Goal: Communication & Community: Ask a question

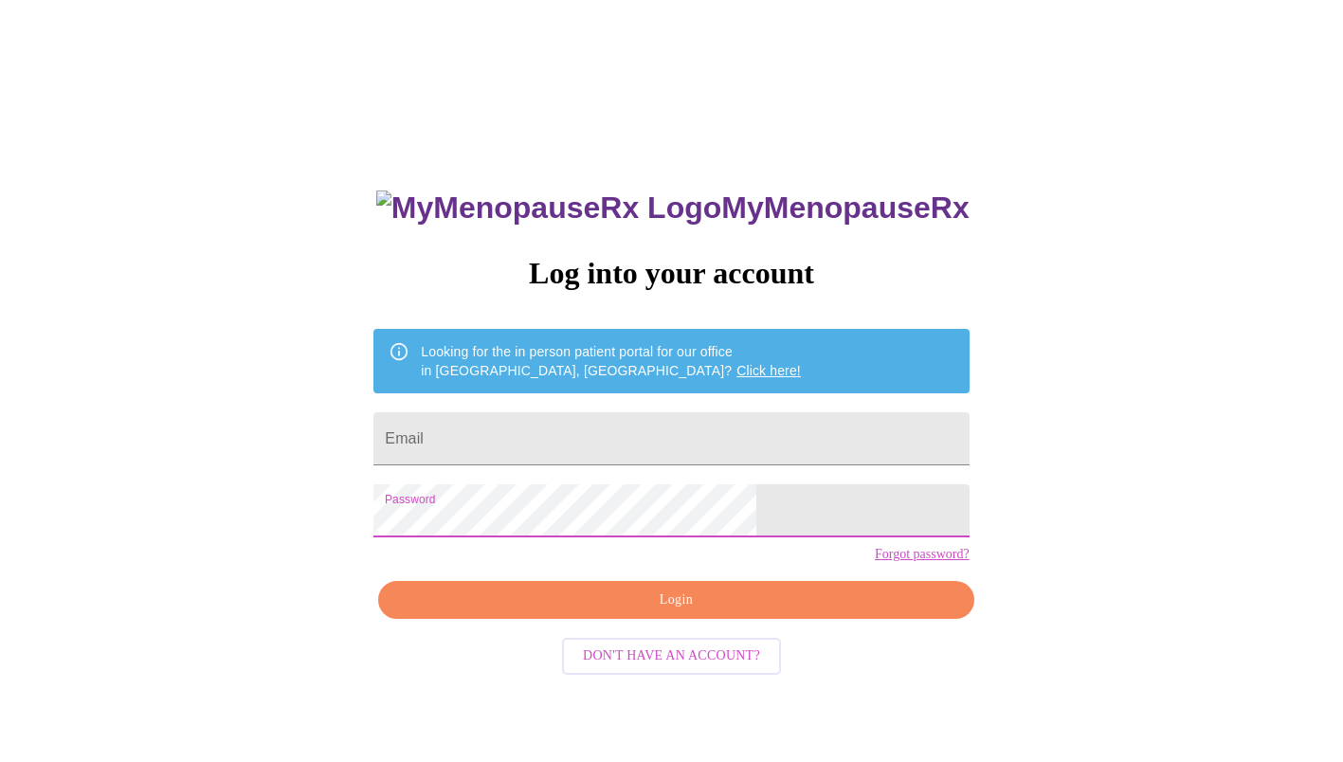
click at [396, 591] on div "MyMenopauseRx Log into your account Looking for the in person patient portal fo…" at bounding box center [672, 465] width 1328 height 914
click at [631, 612] on span "Login" at bounding box center [676, 601] width 552 height 24
click at [668, 612] on span "Login" at bounding box center [676, 601] width 552 height 24
click at [1062, 439] on div "MyMenopauseRx Log into your account Looking for the in person patient portal fo…" at bounding box center [672, 465] width 1328 height 914
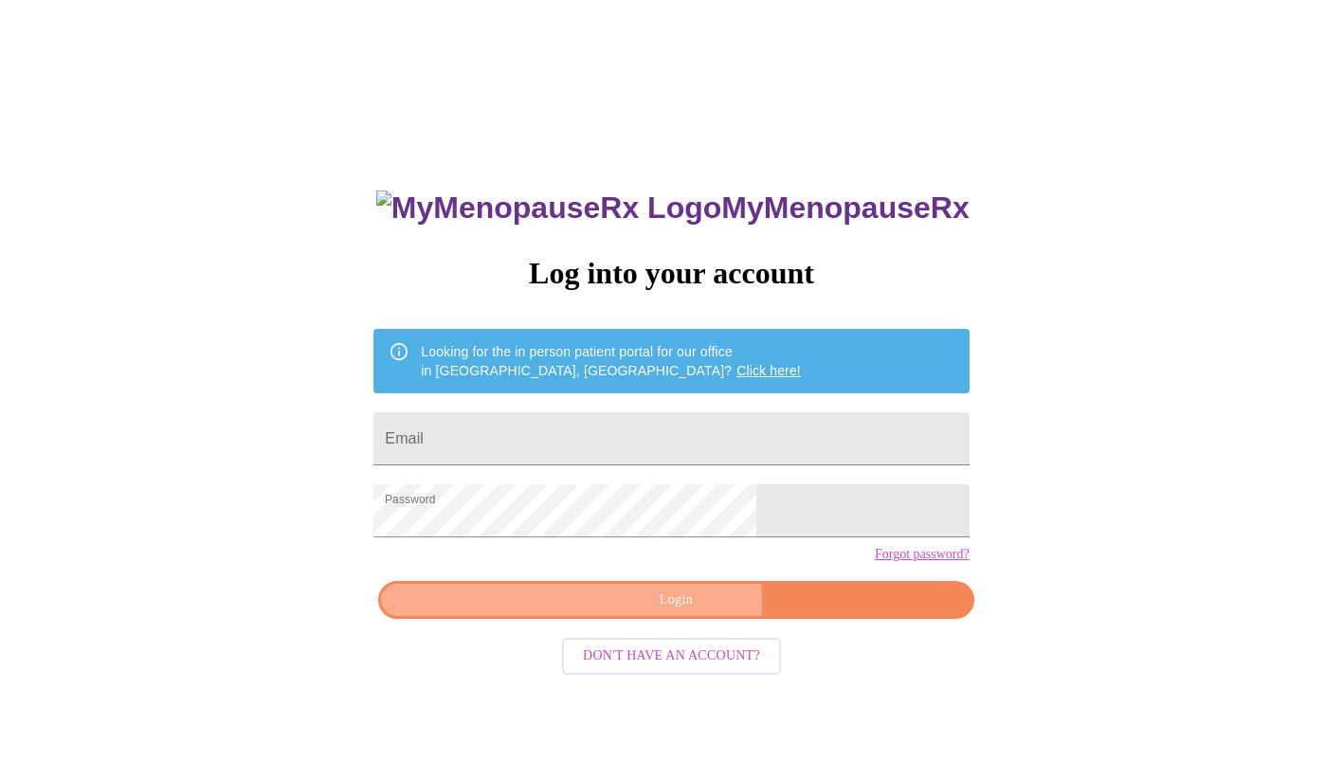
click at [669, 612] on span "Login" at bounding box center [676, 601] width 552 height 24
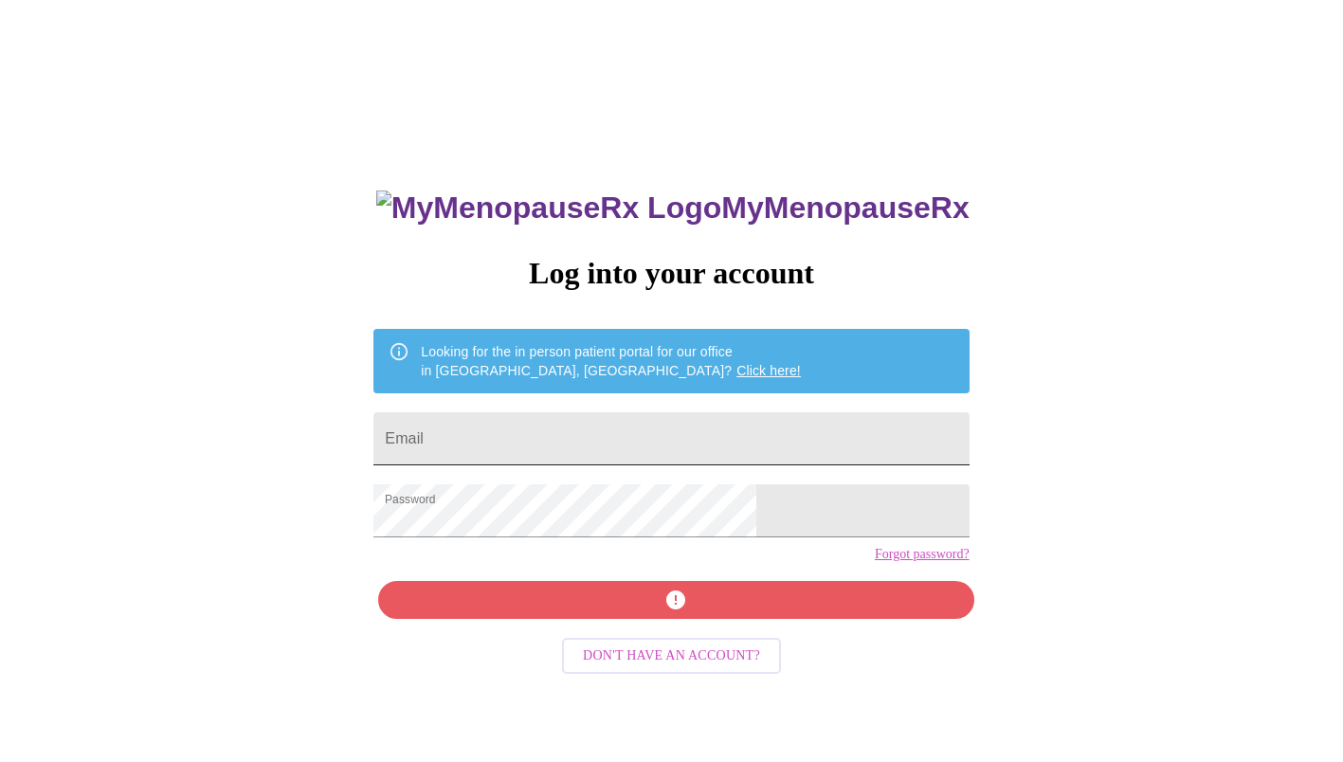
click at [615, 434] on input "Email" at bounding box center [670, 438] width 595 height 53
type input "stacy.laberdee@gmail.com"
click at [641, 626] on div "MyMenopauseRx Log into your account Looking for the in person patient portal fo…" at bounding box center [670, 541] width 633 height 762
click at [657, 586] on div "MyMenopauseRx Log into your account Looking for the in person patient portal fo…" at bounding box center [670, 541] width 633 height 762
click at [646, 635] on div "MyMenopauseRx Log into your account Looking for the in person patient portal fo…" at bounding box center [670, 541] width 633 height 762
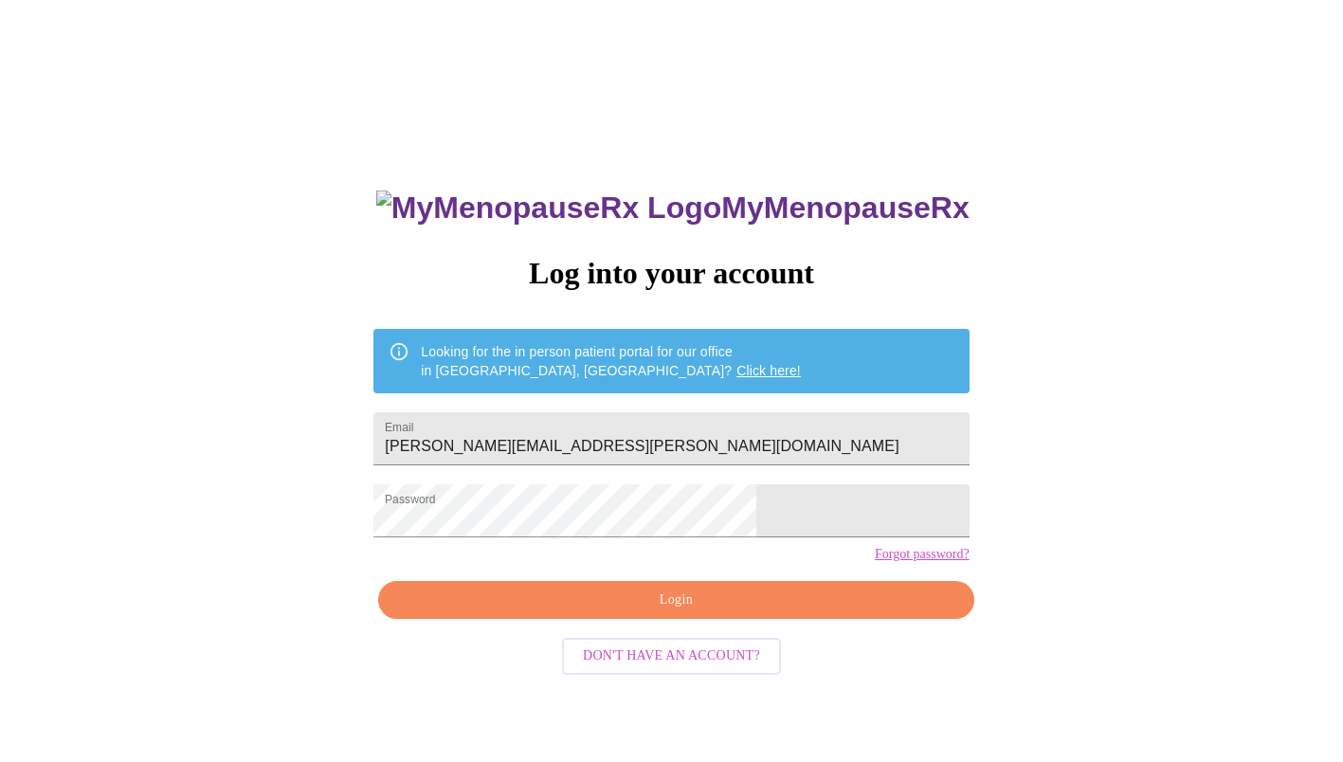
click at [589, 612] on span "Login" at bounding box center [676, 601] width 552 height 24
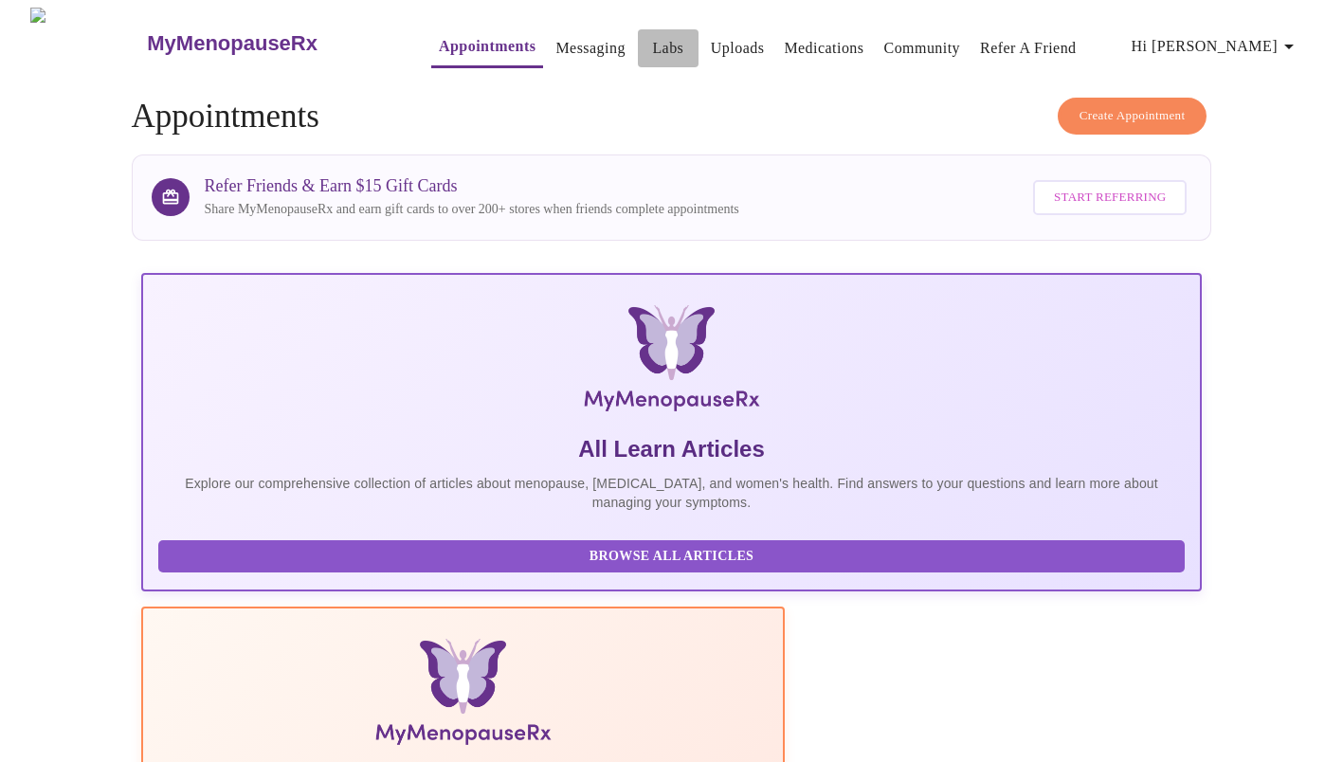
click at [652, 35] on link "Labs" at bounding box center [667, 48] width 31 height 27
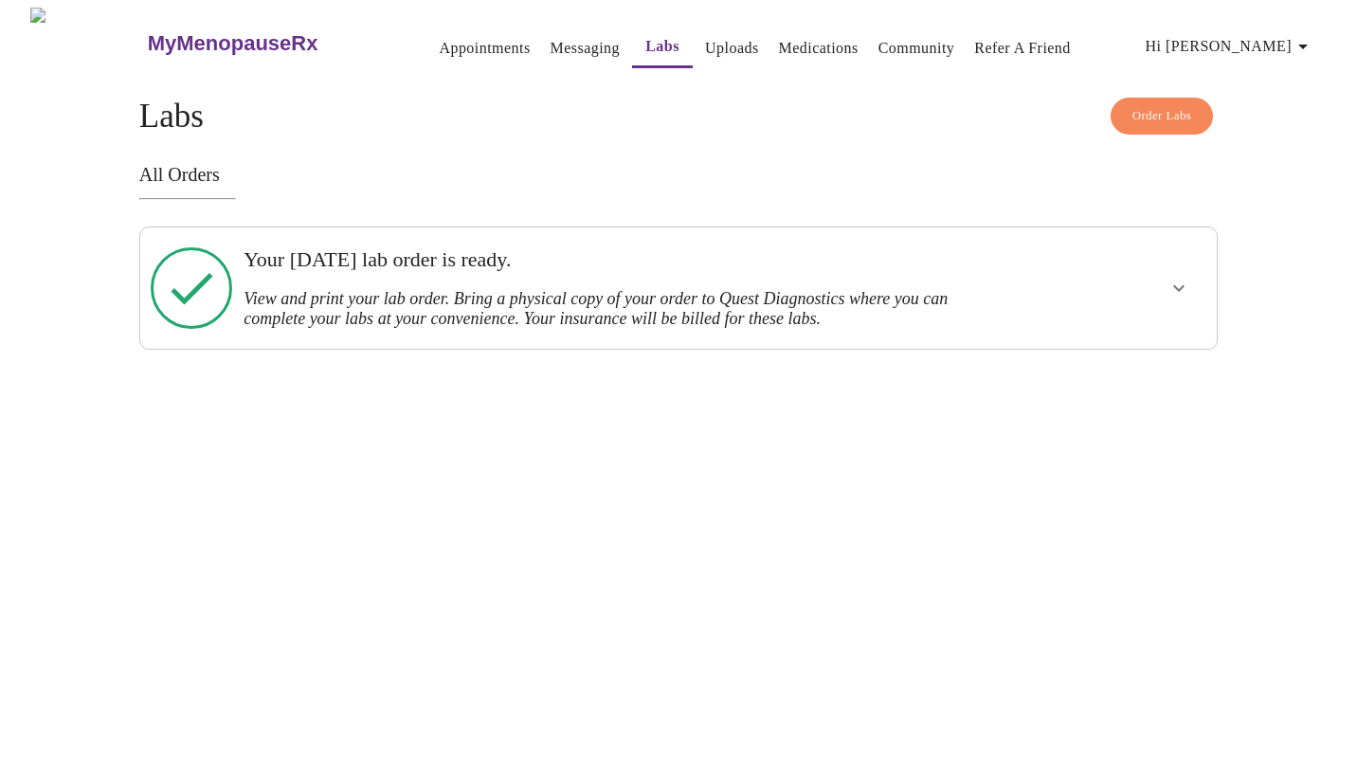
click at [510, 289] on h3 "View and print your lab order. Bring a physical copy of your order to Quest Dia…" at bounding box center [627, 309] width 766 height 40
click at [1147, 110] on span "Order Labs" at bounding box center [1162, 116] width 60 height 22
click at [381, 289] on h3 "View and print your lab order. Bring a physical copy of your order to Quest Dia…" at bounding box center [627, 309] width 766 height 40
click at [1186, 296] on button "show more" at bounding box center [1178, 287] width 45 height 45
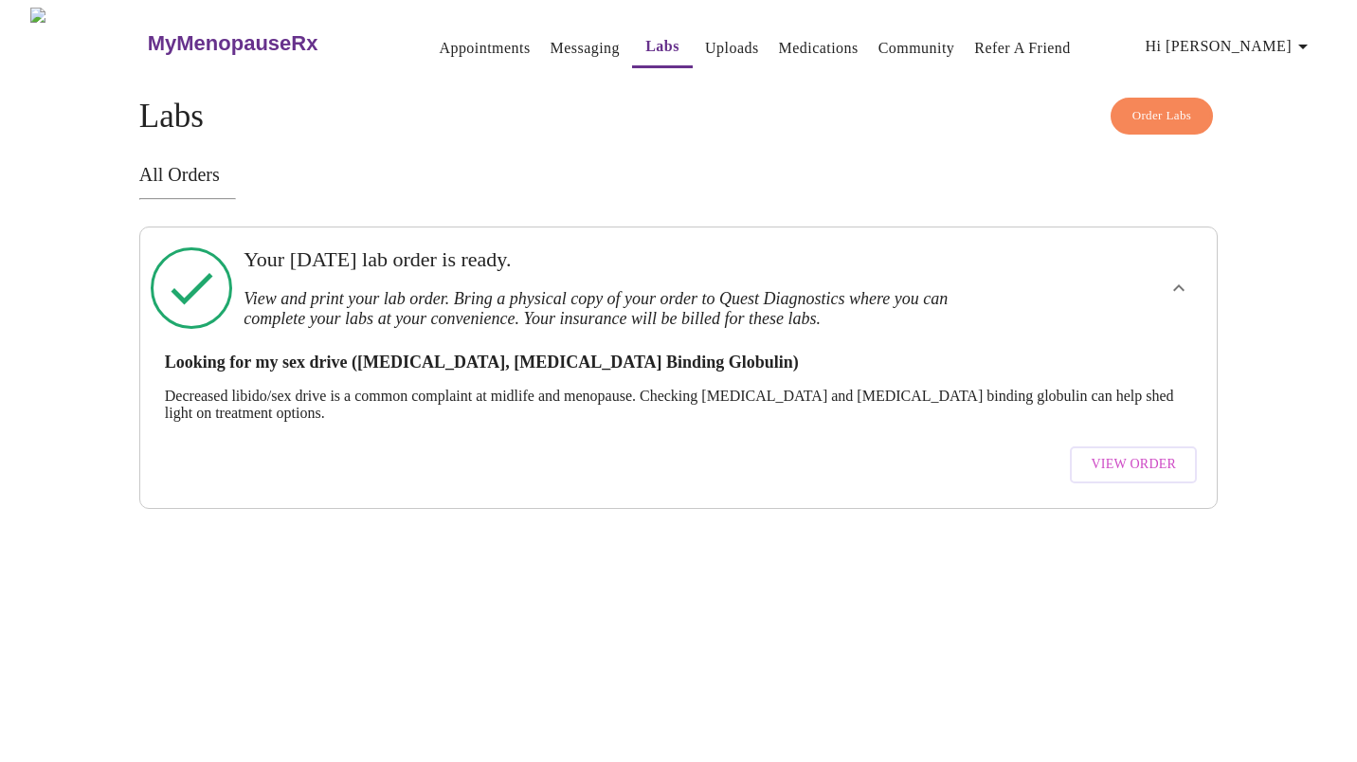
click at [1135, 466] on span "View Order" at bounding box center [1133, 465] width 85 height 24
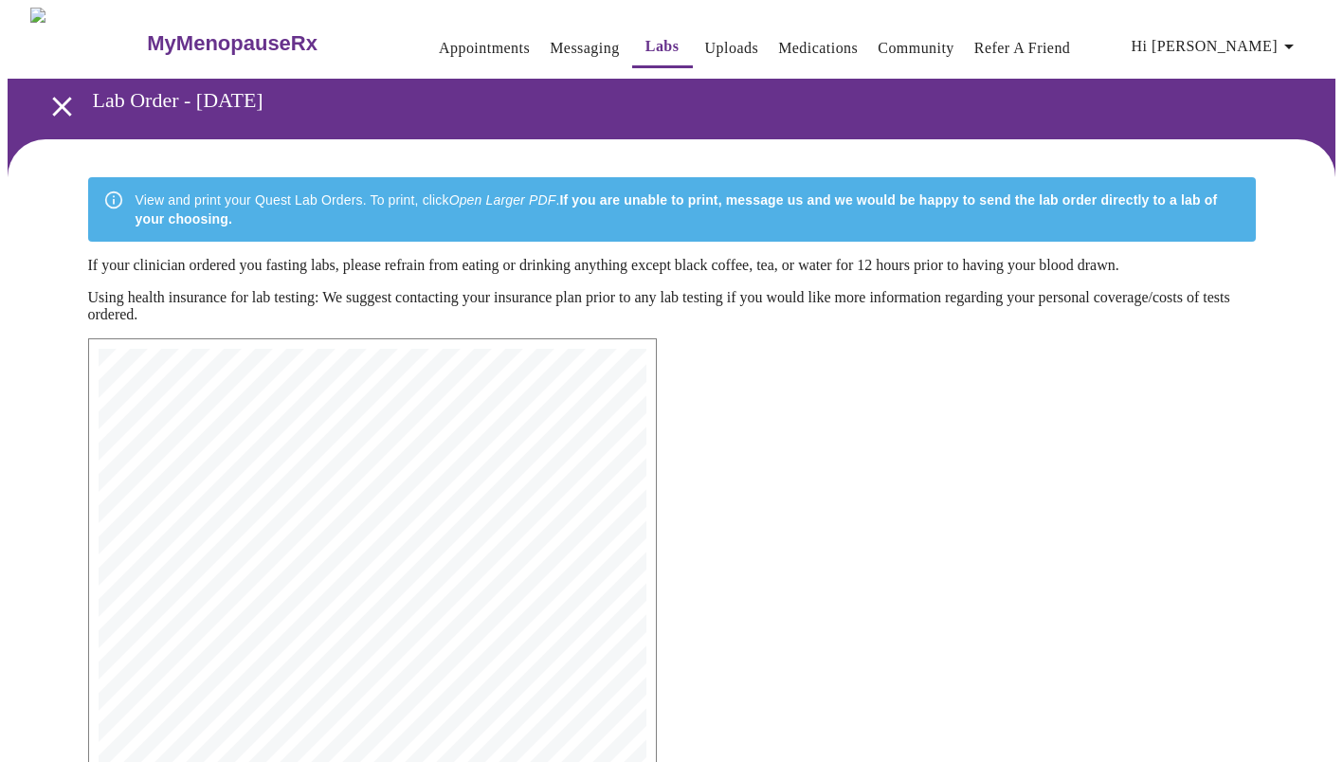
click at [550, 36] on link "Messaging" at bounding box center [584, 48] width 69 height 27
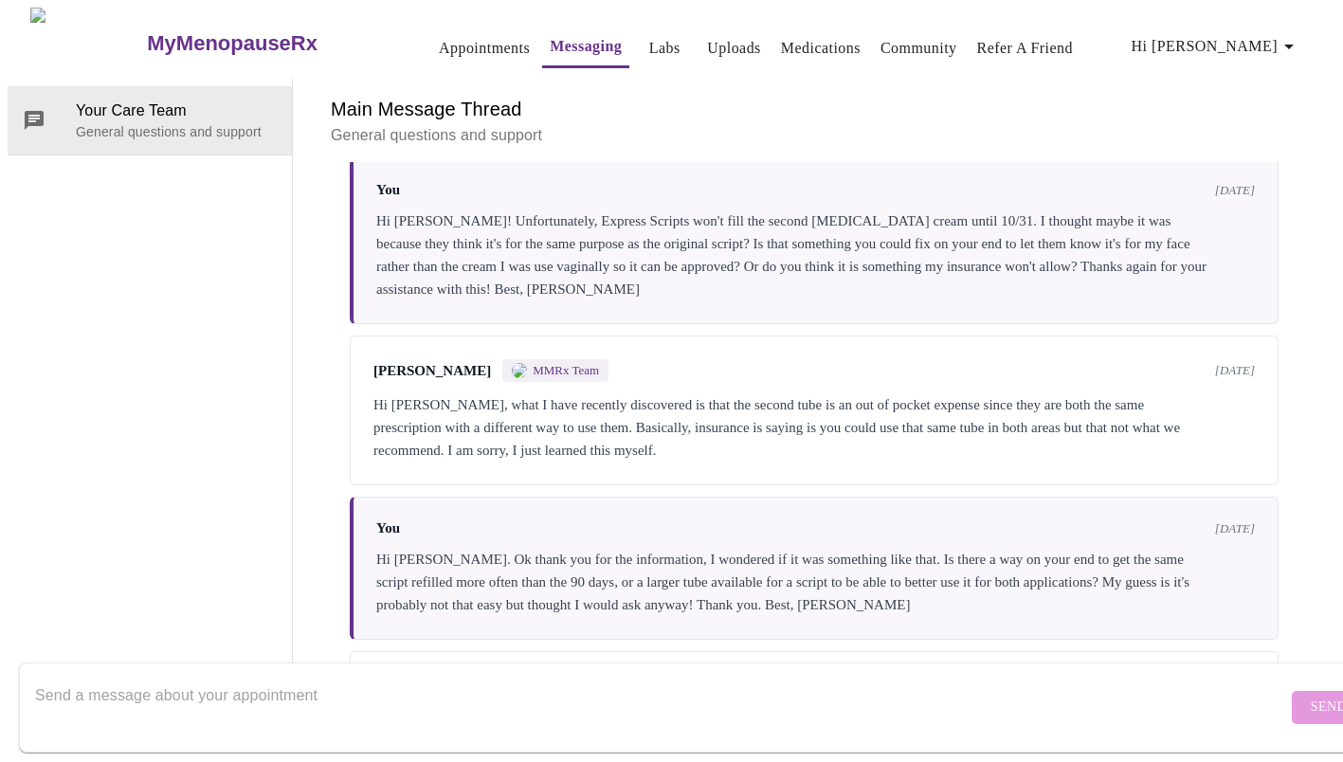
scroll to position [1521, 0]
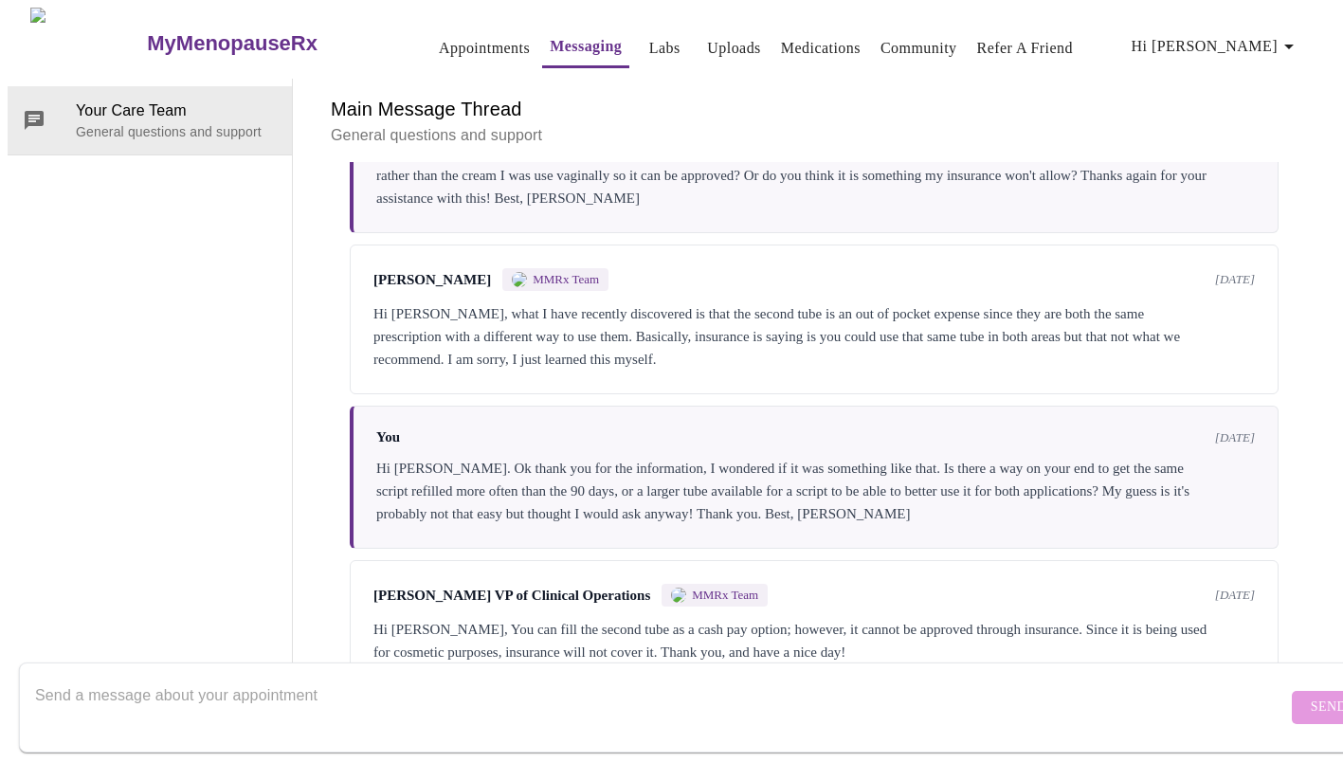
click at [442, 696] on textarea "Send a message about your appointment" at bounding box center [661, 707] width 1252 height 61
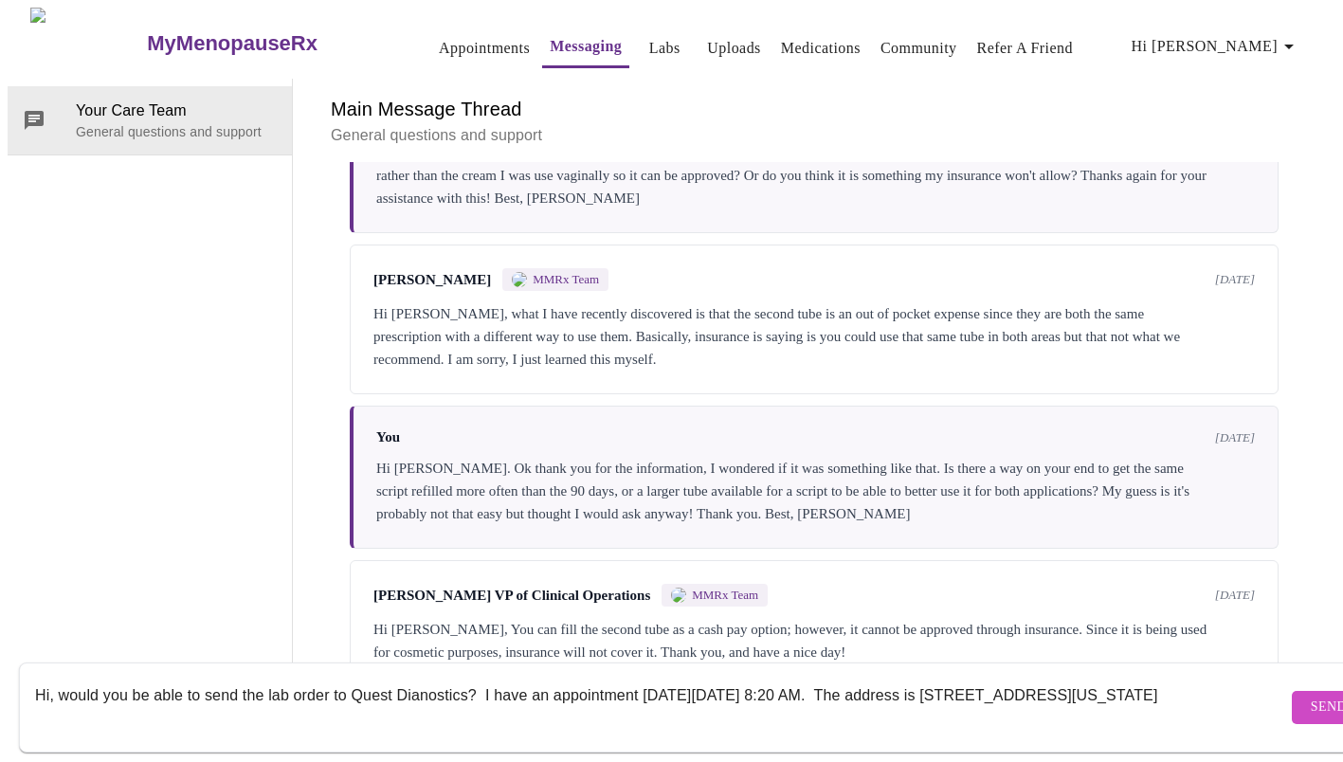
click at [261, 678] on textarea "Hi, would you be able to send the lab order to Quest Dianostics? I have an appo…" at bounding box center [661, 707] width 1252 height 61
click at [127, 708] on textarea "Hi, would you be able to send my lab order to Quest Dianostics? I have an appoi…" at bounding box center [661, 707] width 1252 height 61
click at [1160, 677] on textarea "Hi, would you be able to send my lab order to Quest Dianostics? I have an appoi…" at bounding box center [661, 707] width 1252 height 61
type textarea "Hi, would you be able to send my lab order to Quest Dianostics? I have an appoi…"
click at [1311, 697] on span "Send" at bounding box center [1329, 708] width 36 height 24
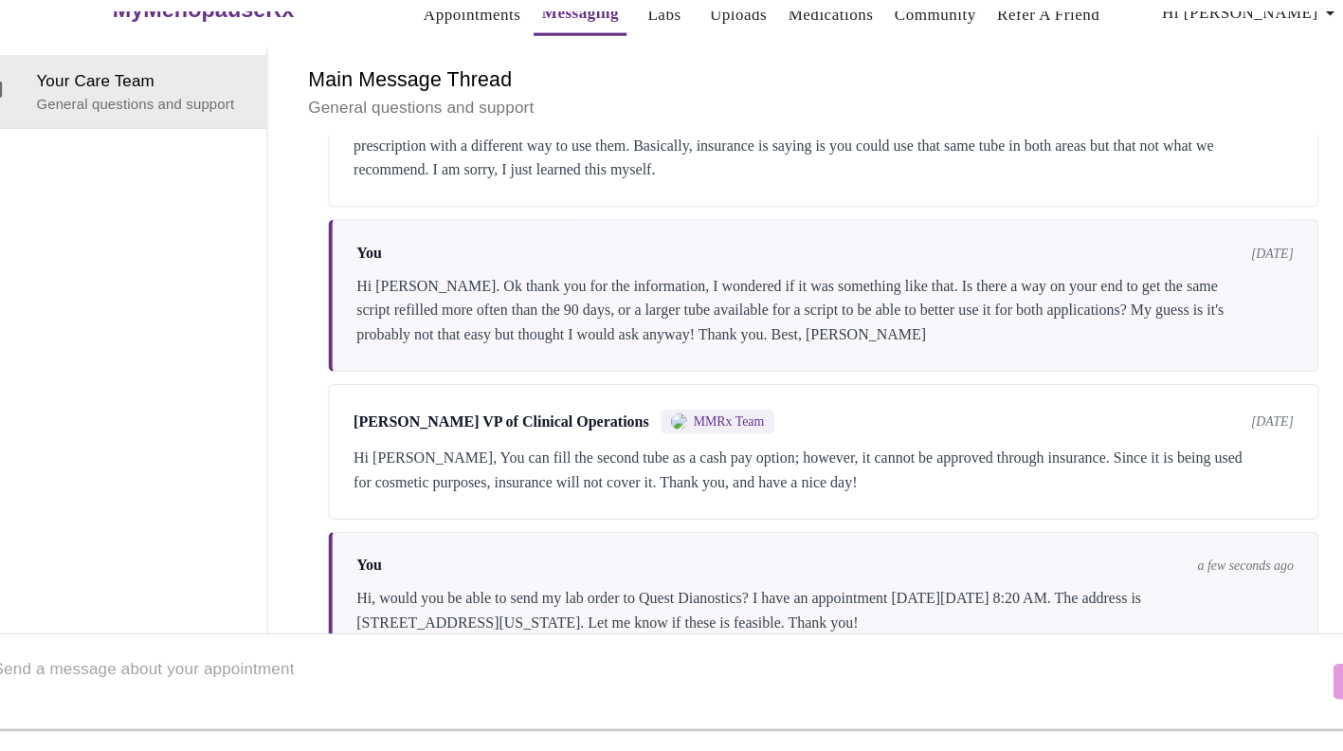
scroll to position [70, 0]
